Goal: Information Seeking & Learning: Learn about a topic

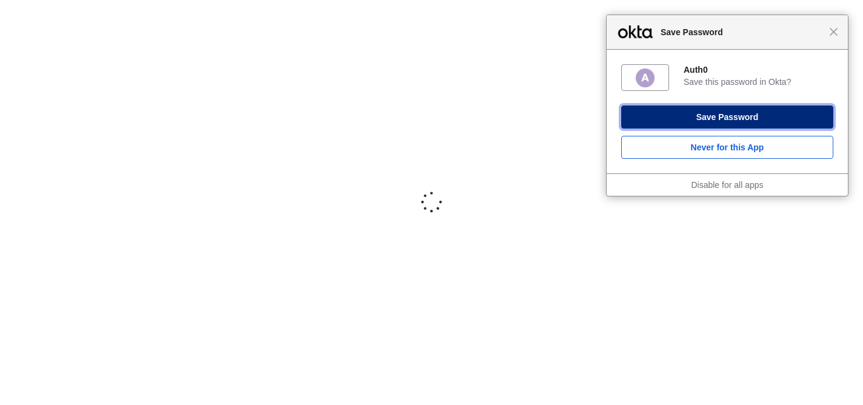
click at [726, 119] on button "Save Password" at bounding box center [727, 116] width 212 height 23
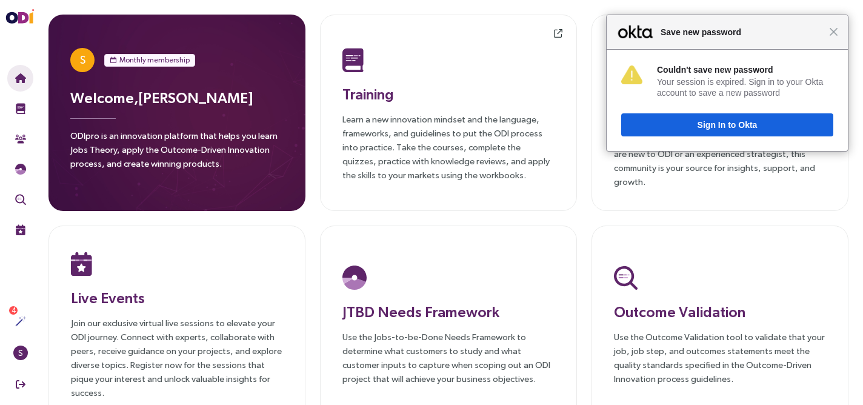
click at [839, 32] on div "Close Save new password" at bounding box center [726, 32] width 241 height 35
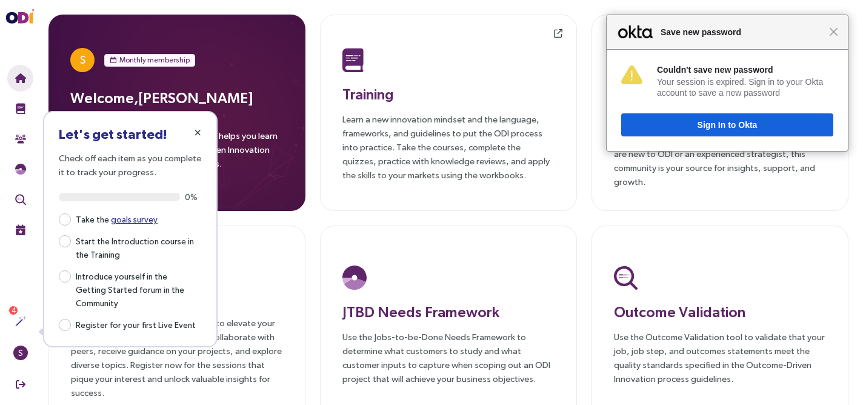
click at [202, 132] on span "button" at bounding box center [198, 133] width 10 height 10
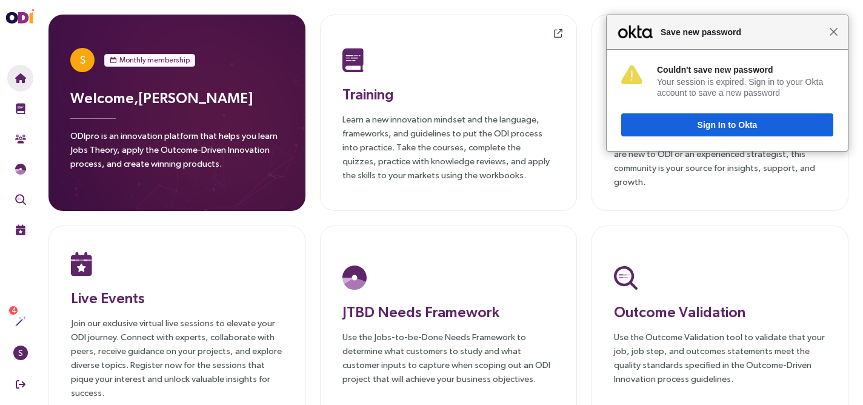
click at [833, 33] on span "Close" at bounding box center [833, 31] width 9 height 9
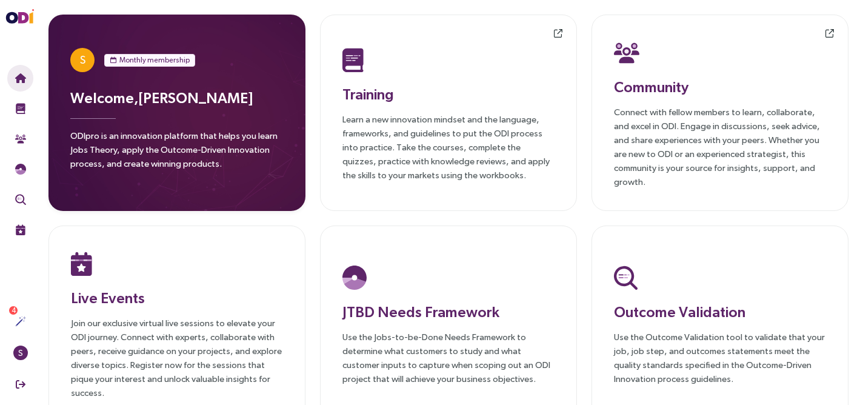
click at [139, 93] on h3 "Welcome, [PERSON_NAME]" at bounding box center [176, 98] width 213 height 22
click at [370, 82] on div "Training Learn a new innovation mindset and the language, frameworks, and guide…" at bounding box center [448, 113] width 212 height 138
